Goal: Book appointment/travel/reservation

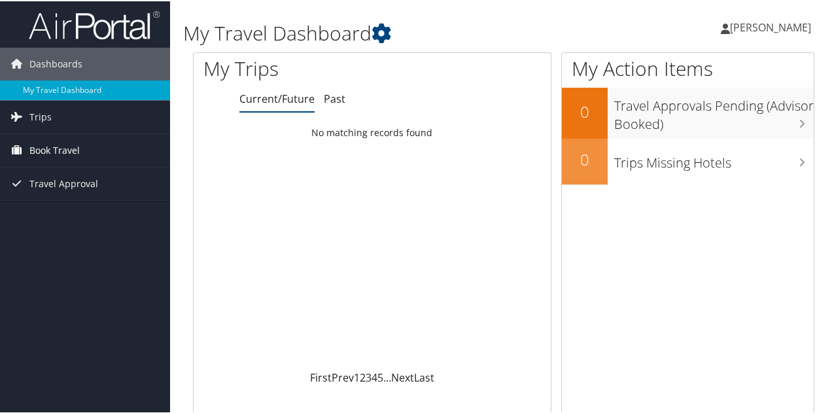
click at [44, 151] on span "Book Travel" at bounding box center [54, 149] width 50 height 33
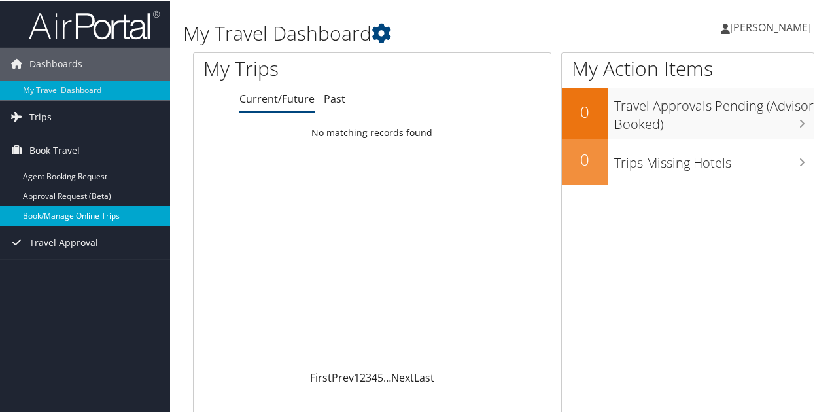
click at [86, 217] on link "Book/Manage Online Trips" at bounding box center [85, 215] width 170 height 20
